Goal: Information Seeking & Learning: Learn about a topic

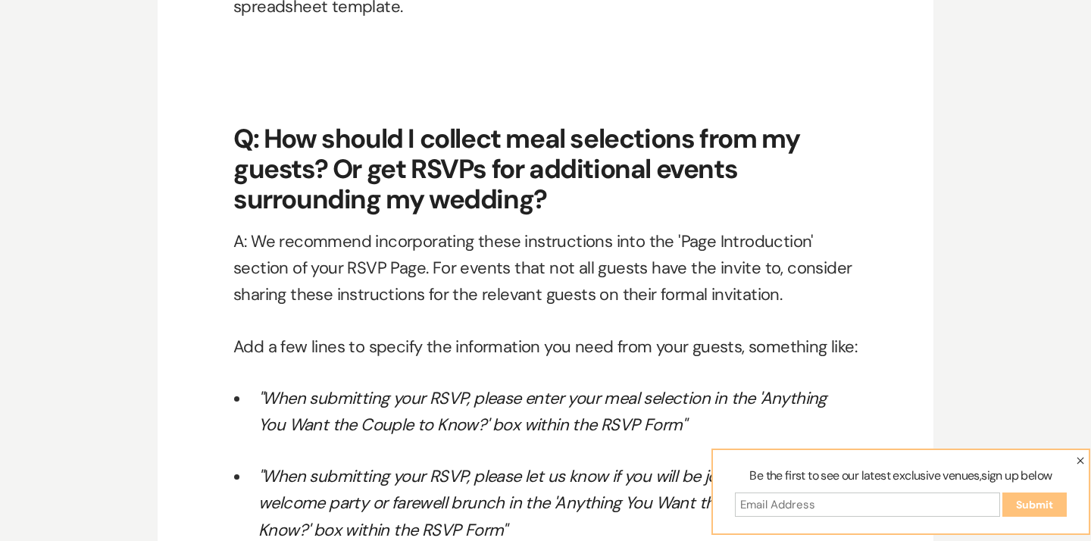
scroll to position [7781, 0]
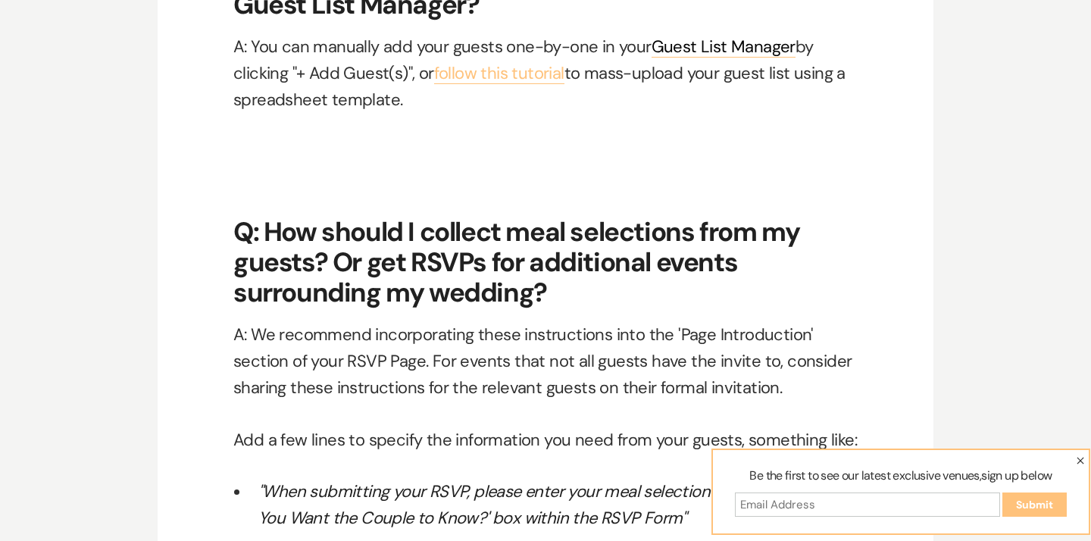
click at [514, 72] on link "follow this tutorial" at bounding box center [499, 73] width 130 height 22
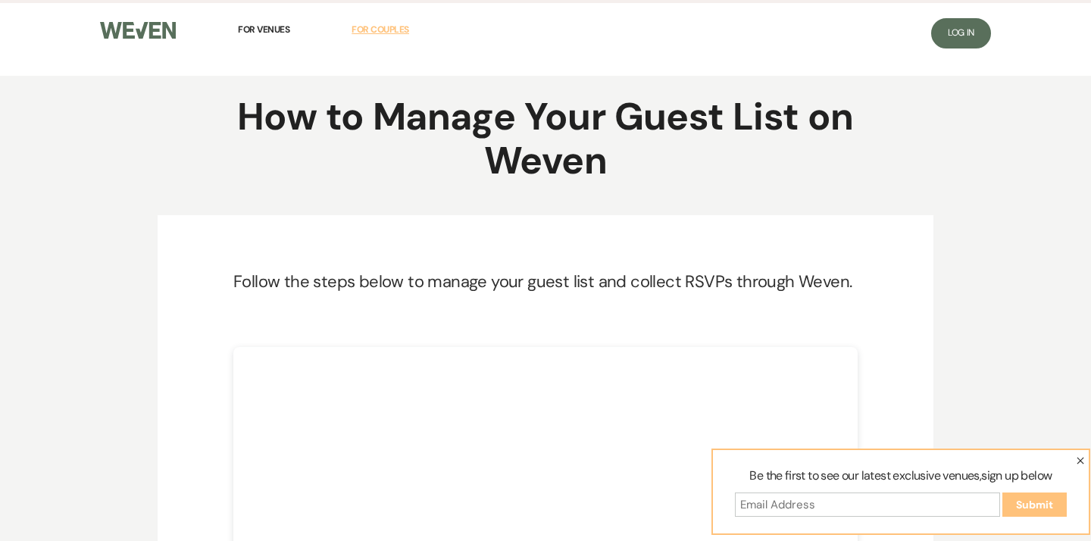
click at [361, 31] on span "For Couples" at bounding box center [381, 29] width 58 height 12
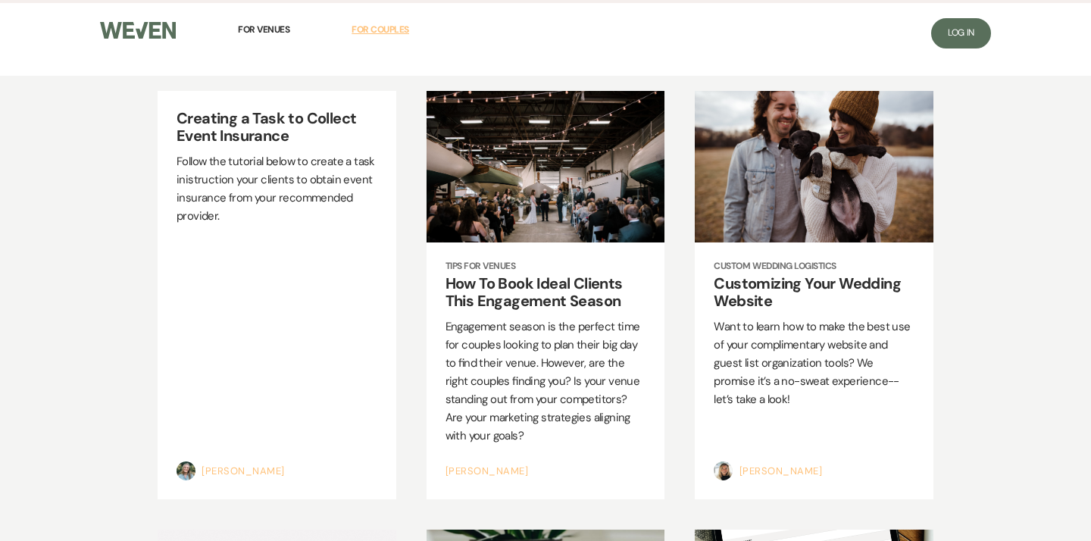
click at [373, 24] on span "For Couples" at bounding box center [381, 29] width 58 height 12
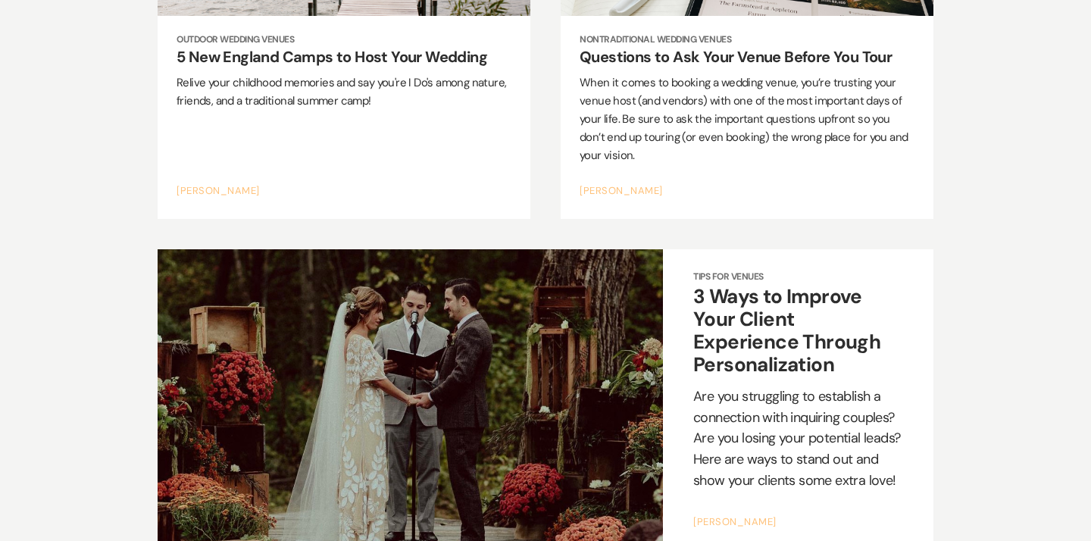
scroll to position [7367, 0]
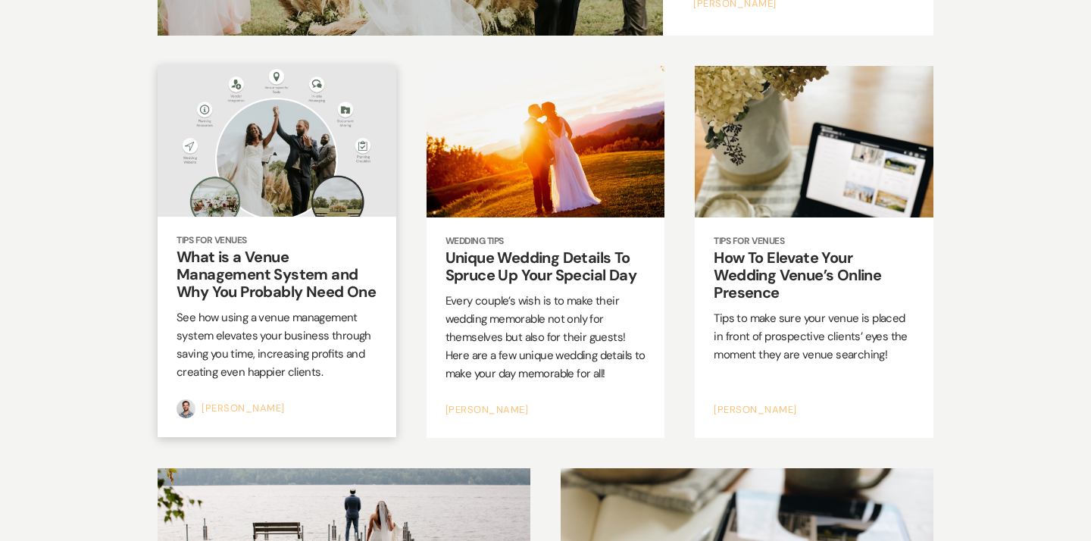
click at [224, 248] on h2 "What is a Venue Management System and Why You Probably Need One" at bounding box center [277, 274] width 201 height 52
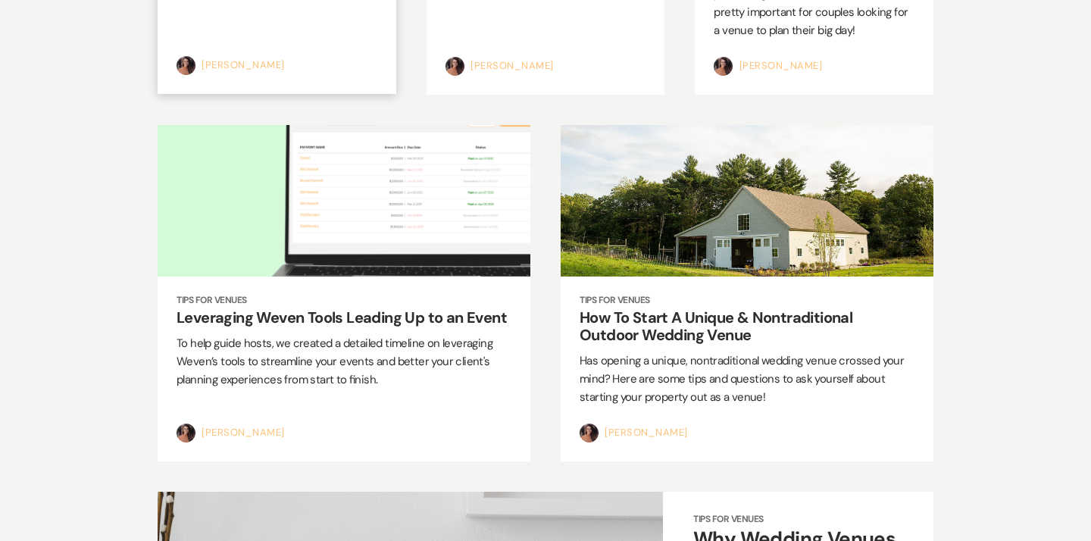
scroll to position [1794, 0]
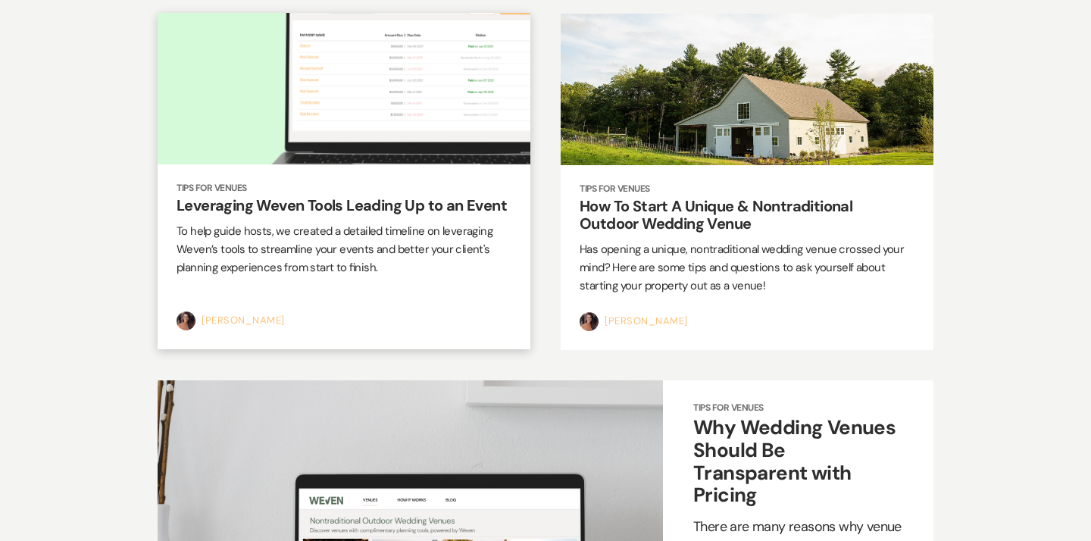
click at [371, 79] on div at bounding box center [344, 89] width 373 height 152
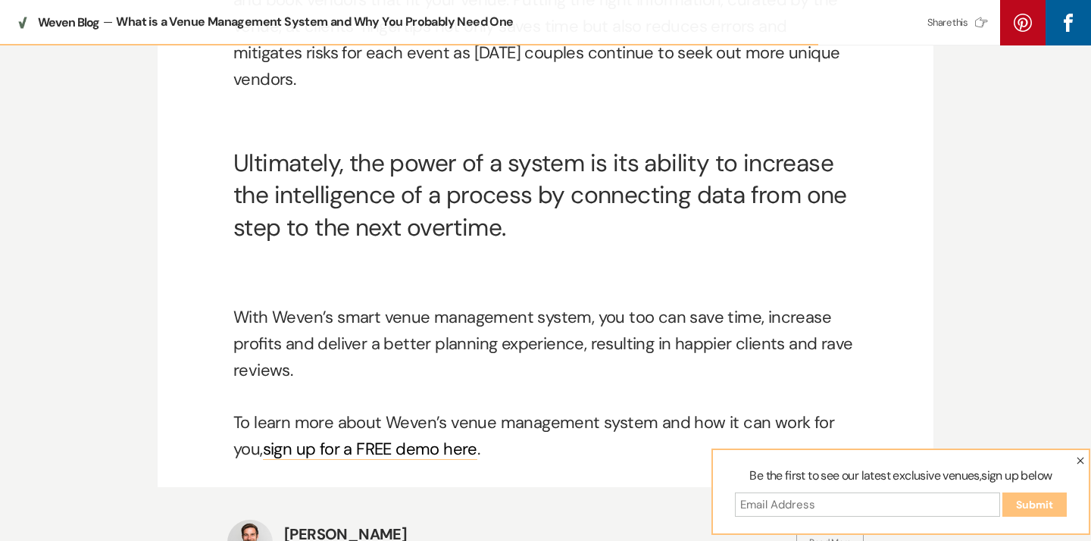
scroll to position [2049, 0]
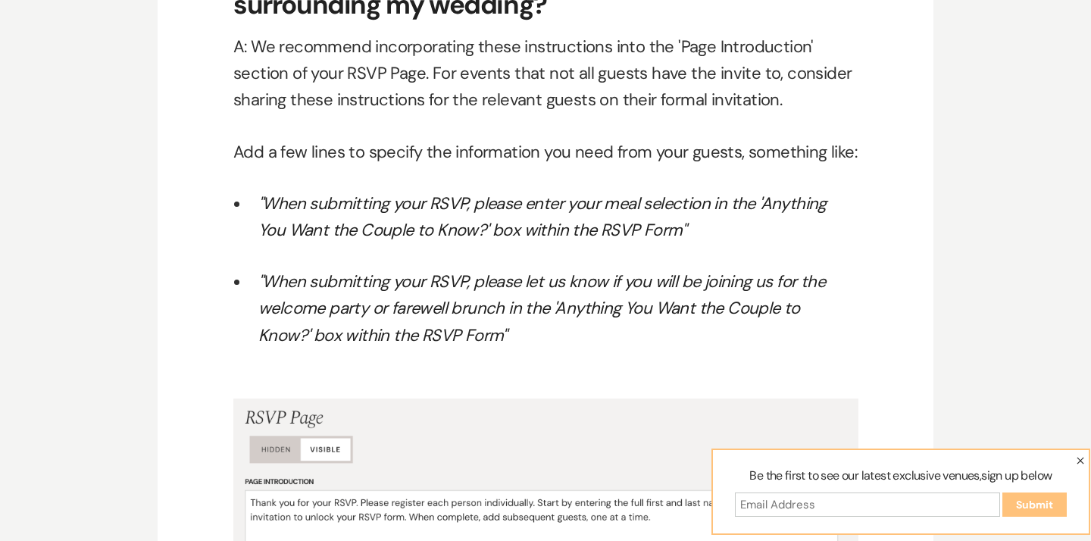
scroll to position [9443, 0]
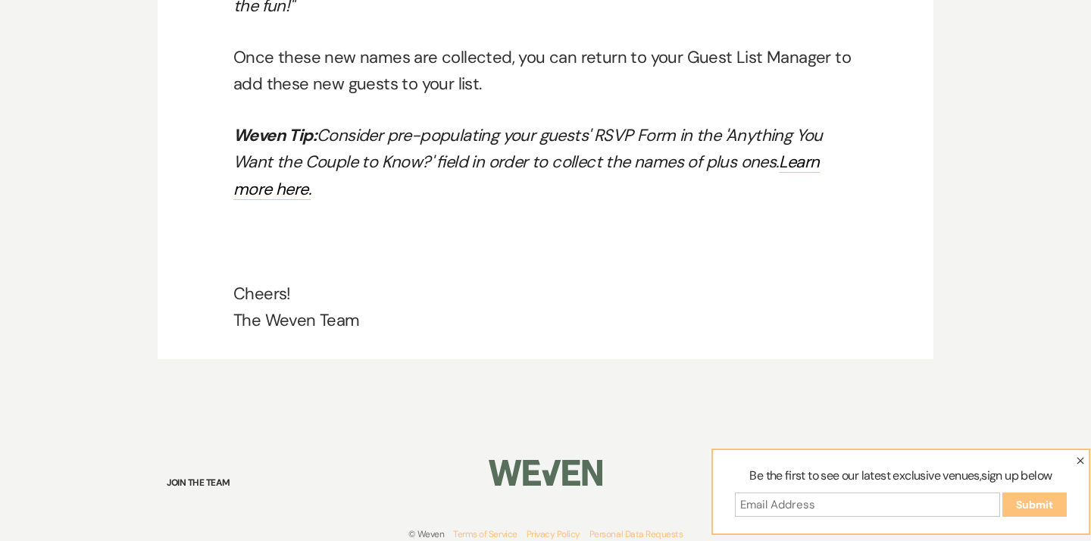
click at [1080, 458] on icon "button" at bounding box center [1080, 461] width 8 height 8
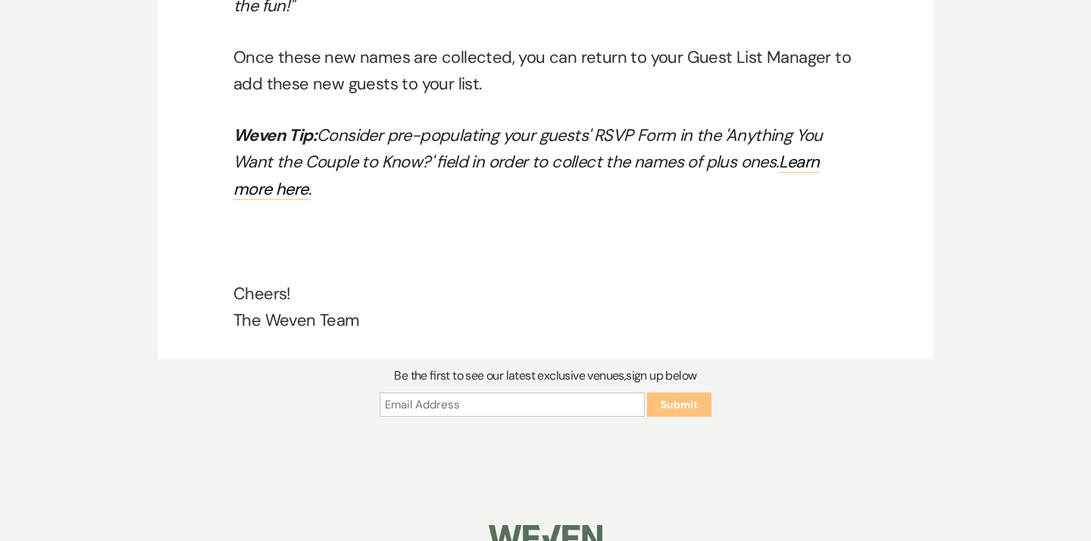
scroll to position [9508, 0]
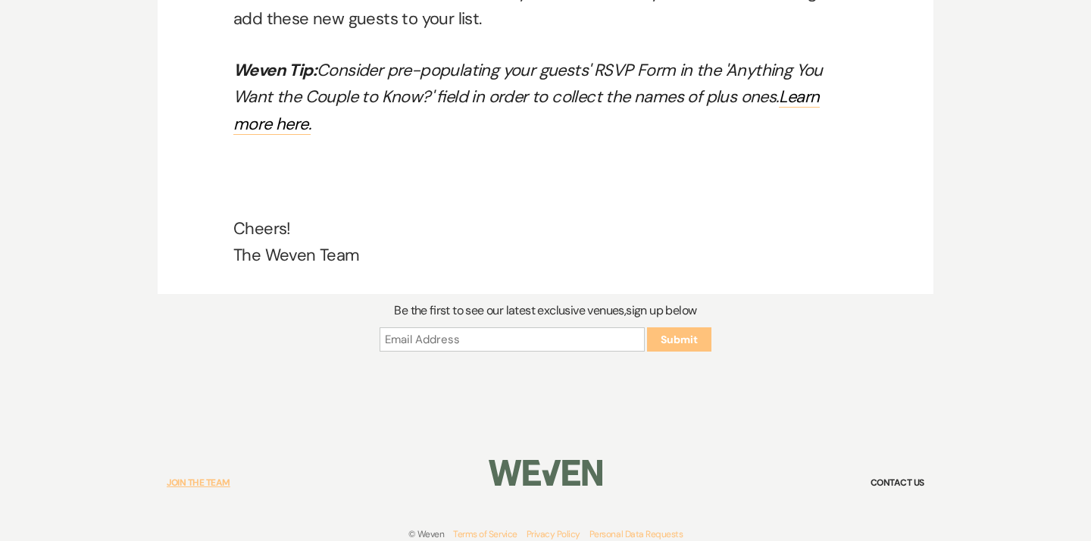
click at [177, 473] on link "Join the Team" at bounding box center [199, 482] width 64 height 18
click at [895, 473] on link "Contact Us" at bounding box center [897, 482] width 54 height 18
